Goal: Find specific page/section: Find specific page/section

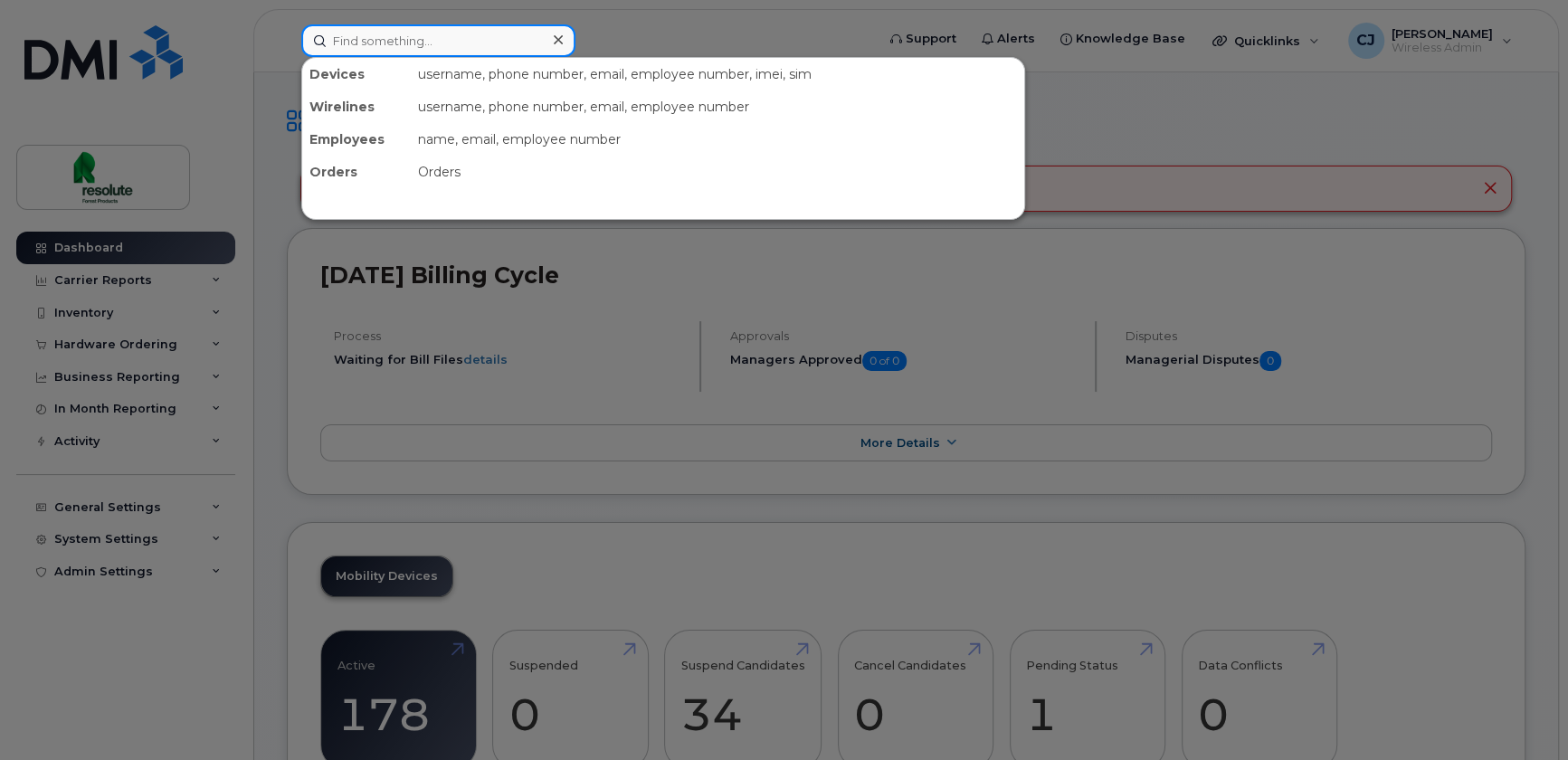
click at [518, 44] on input at bounding box center [438, 40] width 274 height 33
paste input "[URL][DOMAIN_NAME]"
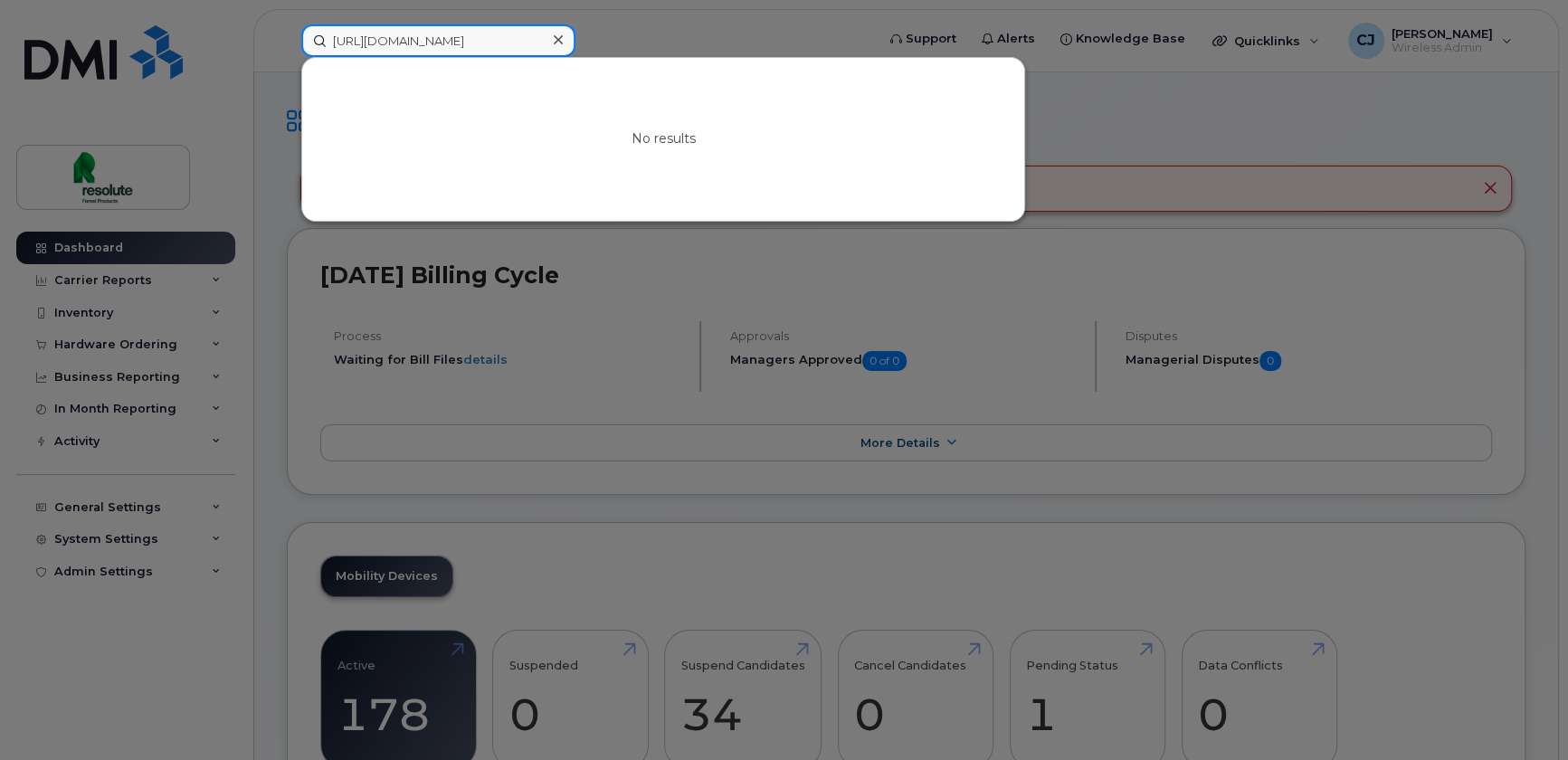
drag, startPoint x: 412, startPoint y: 40, endPoint x: 90, endPoint y: 2, distance: 324.2
click at [286, 24] on div "https://myserve.ca/users/sign_in No results" at bounding box center [582, 40] width 591 height 33
paste input "438-341-7099"
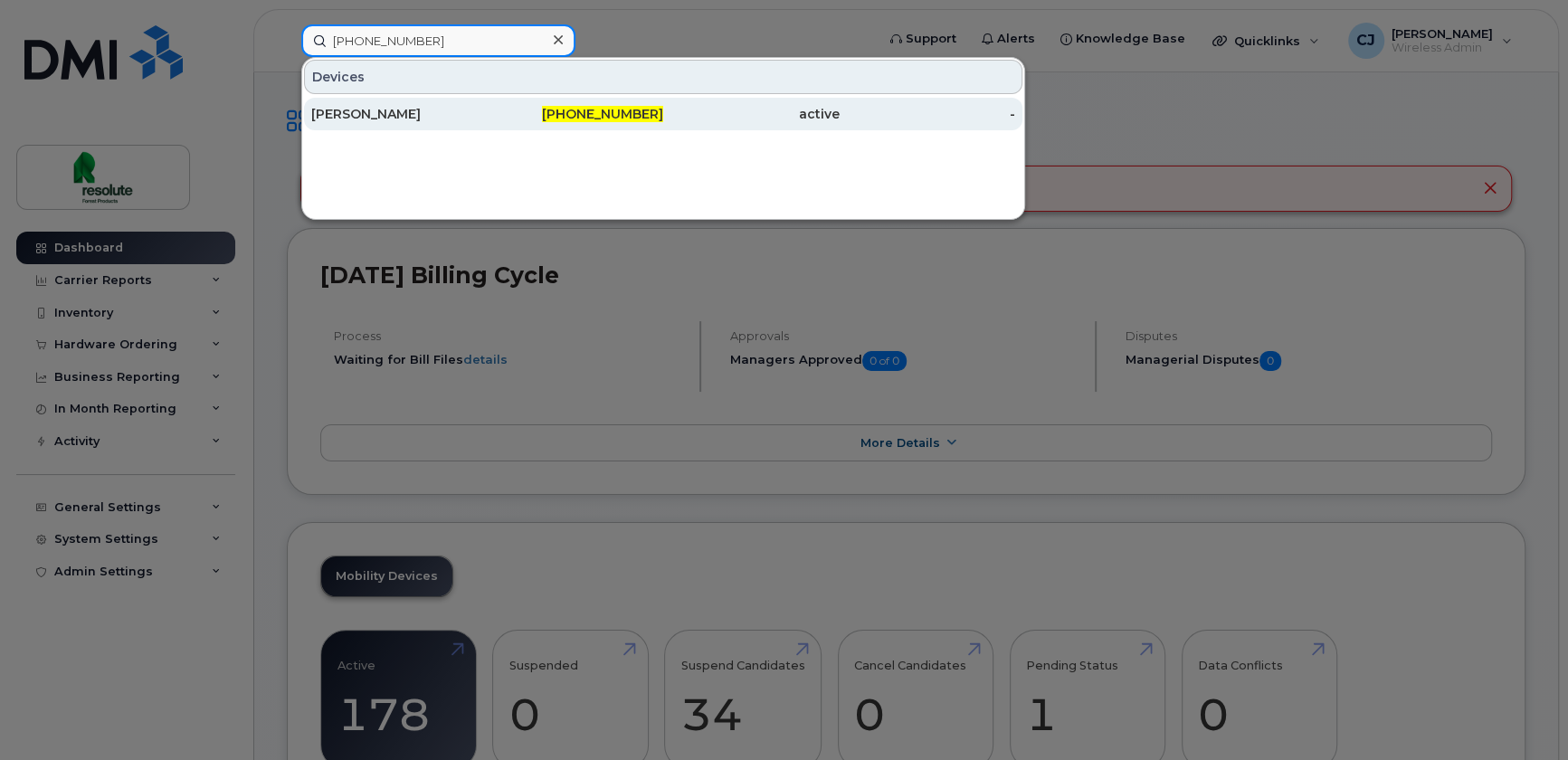
type input "438-341-7099"
click at [430, 116] on div "[PERSON_NAME]" at bounding box center [399, 114] width 177 height 18
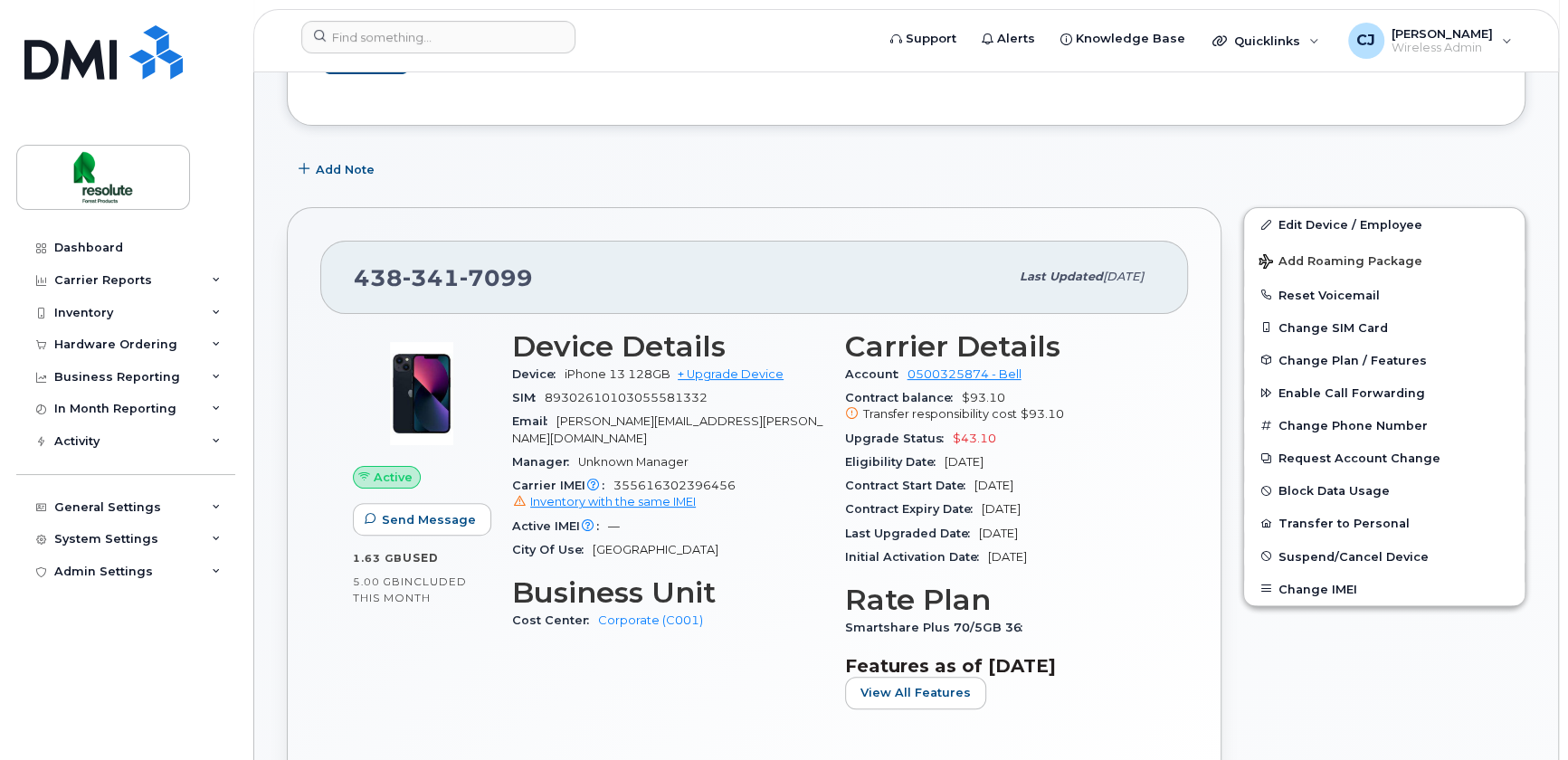
scroll to position [247, 0]
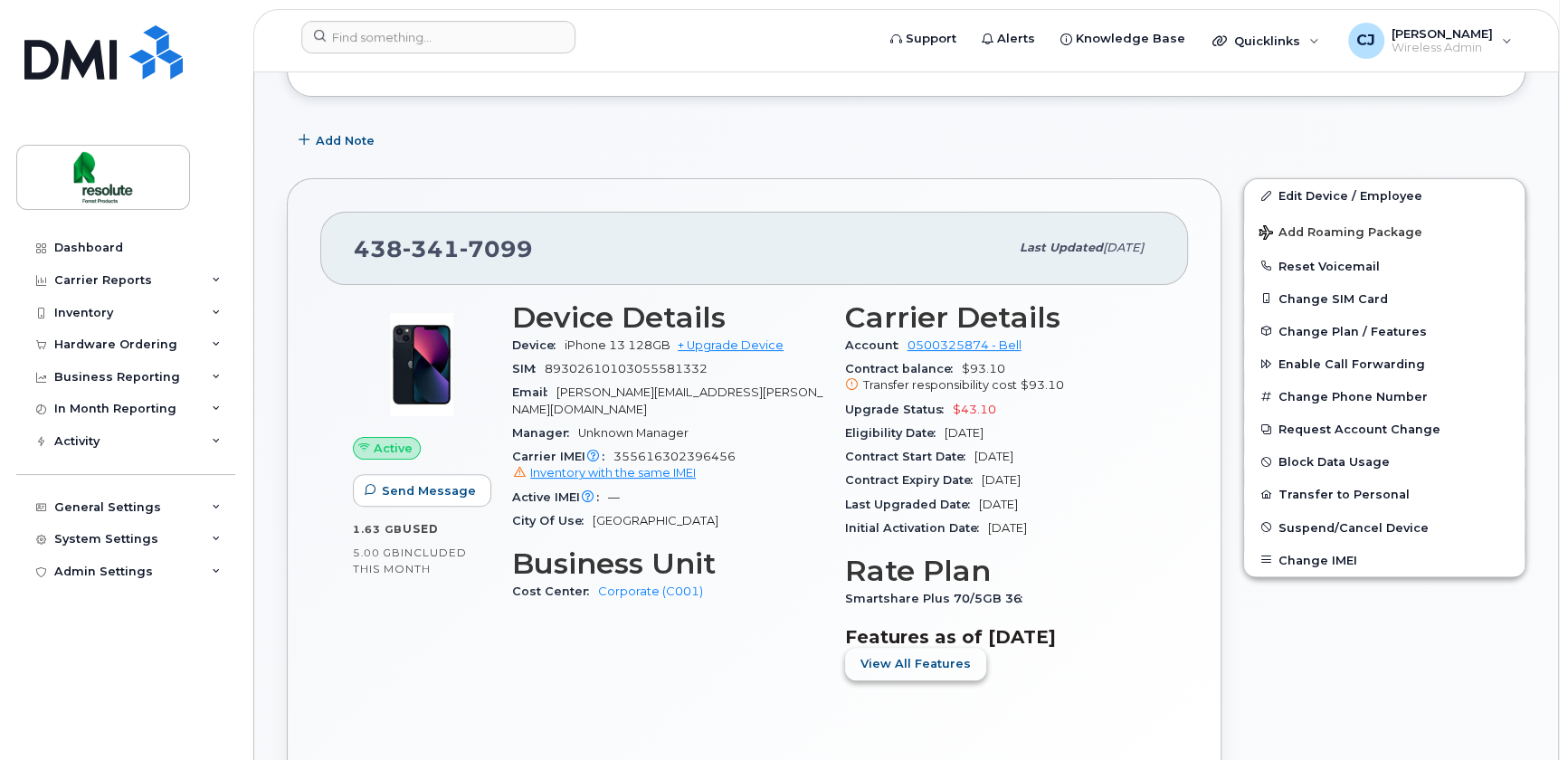
click at [922, 670] on span "View All Features" at bounding box center [915, 663] width 111 height 17
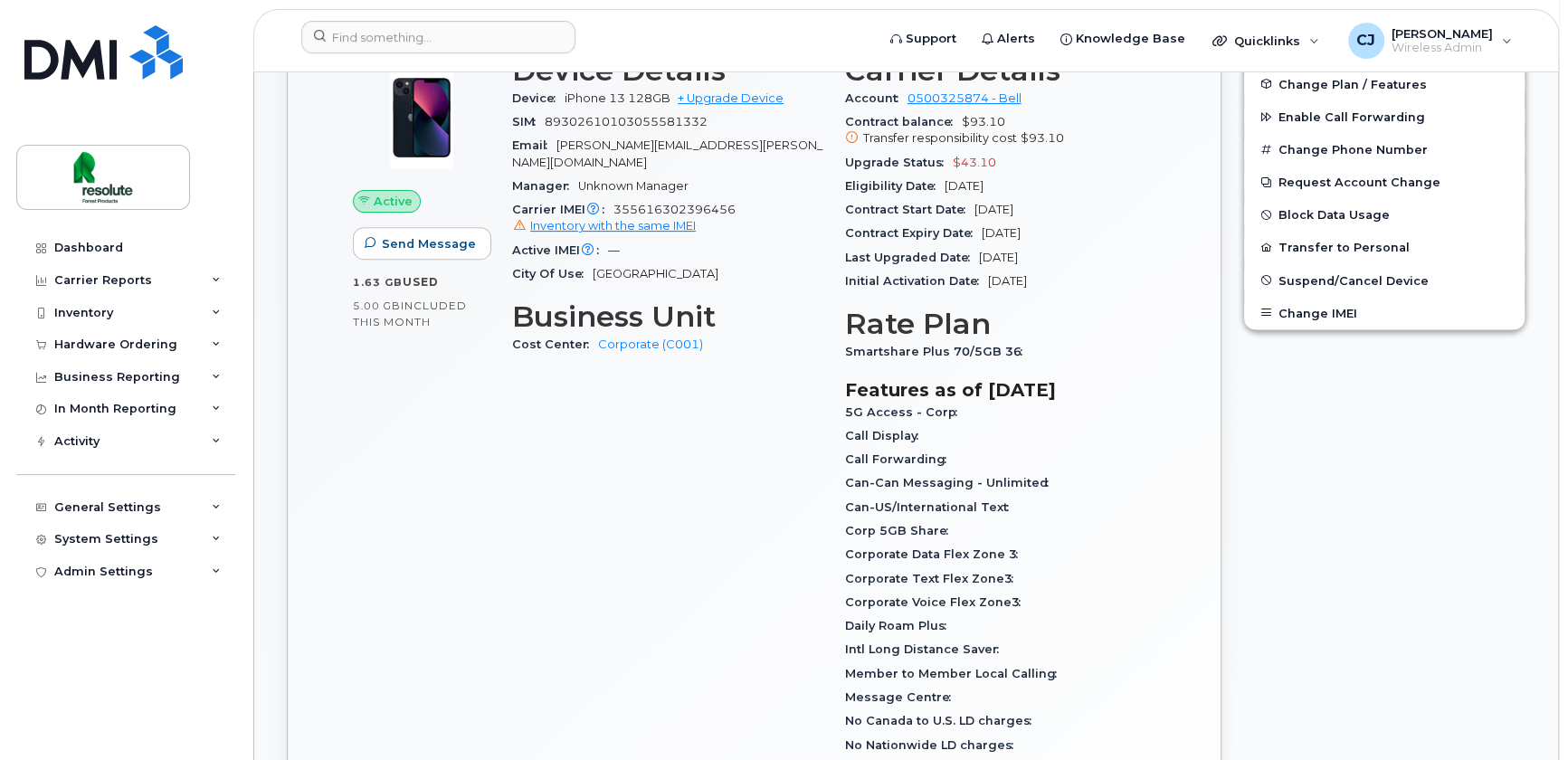
scroll to position [575, 0]
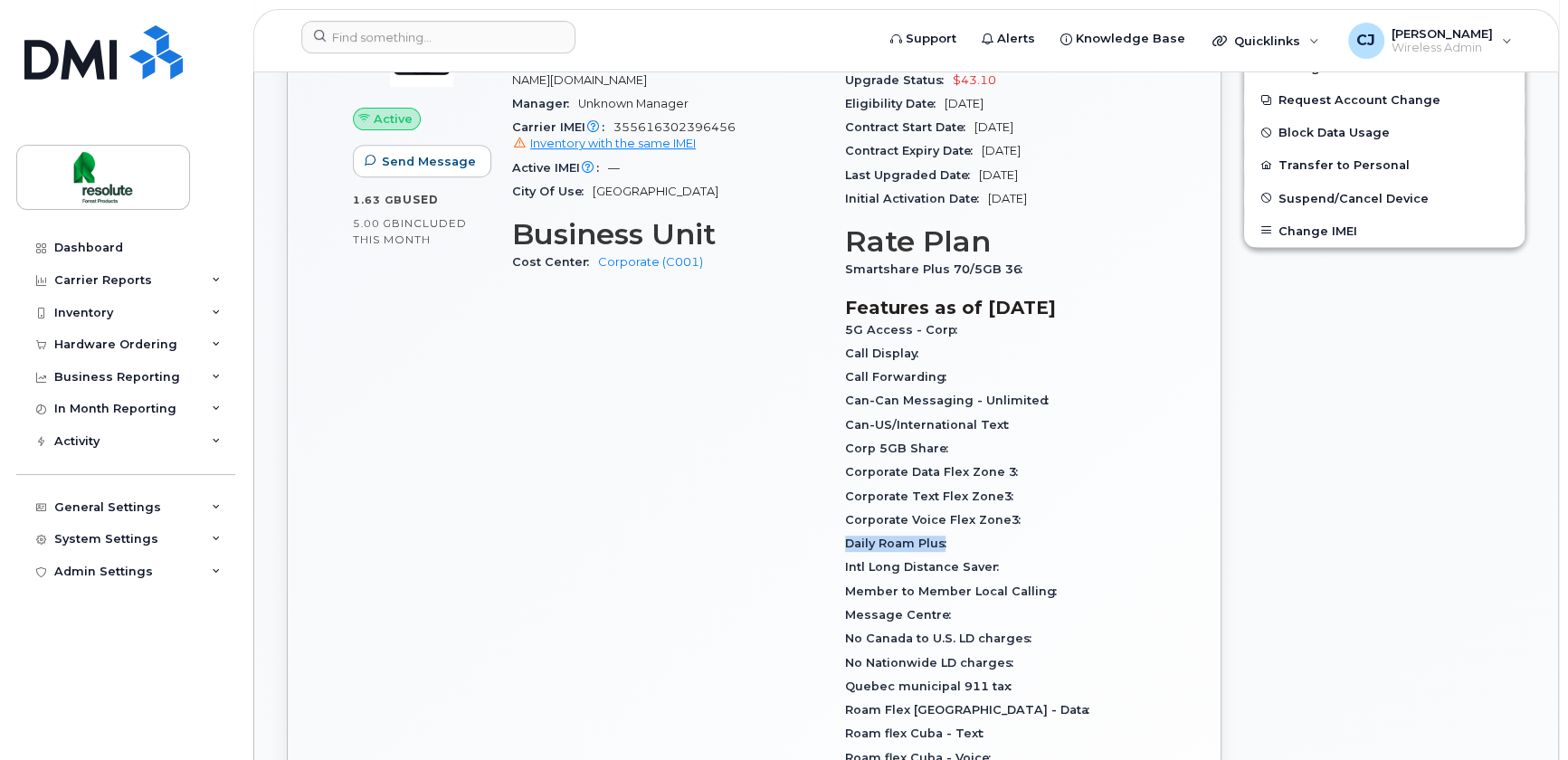
drag, startPoint x: 942, startPoint y: 544, endPoint x: 846, endPoint y: 545, distance: 96.0
click at [846, 545] on span "Daily Roam Plus" at bounding box center [900, 544] width 111 height 14
copy span "Daily Roam Plus"
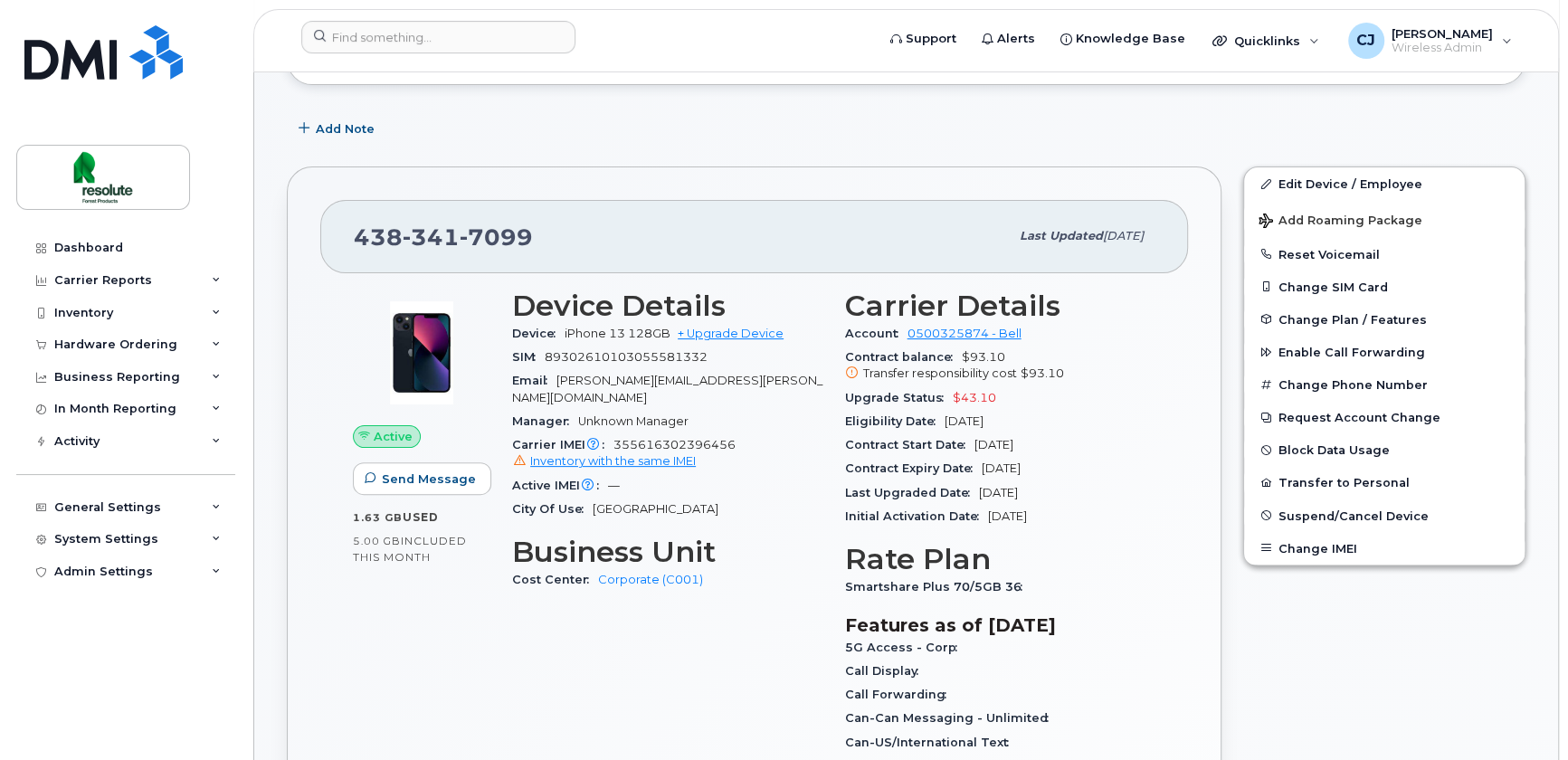
scroll to position [247, 0]
